Goal: Task Accomplishment & Management: Complete application form

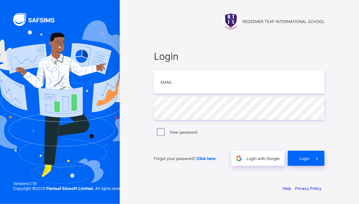
type input "**********"
drag, startPoint x: 0, startPoint y: 0, endPoint x: 182, endPoint y: 90, distance: 202.9
click at [182, 90] on input "email" at bounding box center [239, 81] width 170 height 23
type input "**********"
